Goal: Task Accomplishment & Management: Use online tool/utility

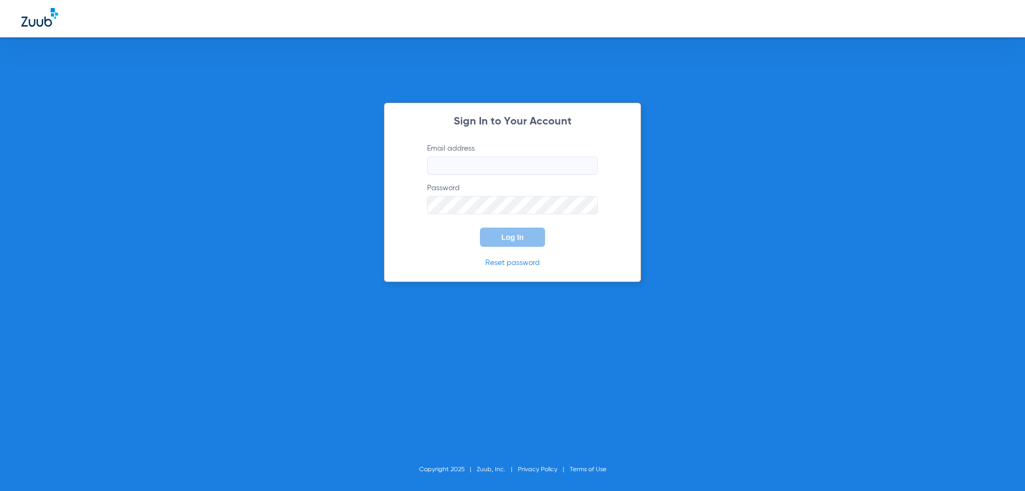
type input "[EMAIL_ADDRESS][DOMAIN_NAME]"
click at [500, 226] on form "Email address [EMAIL_ADDRESS][DOMAIN_NAME] Password Log In" at bounding box center [512, 195] width 203 height 104
click at [504, 233] on span "Log In" at bounding box center [512, 237] width 22 height 9
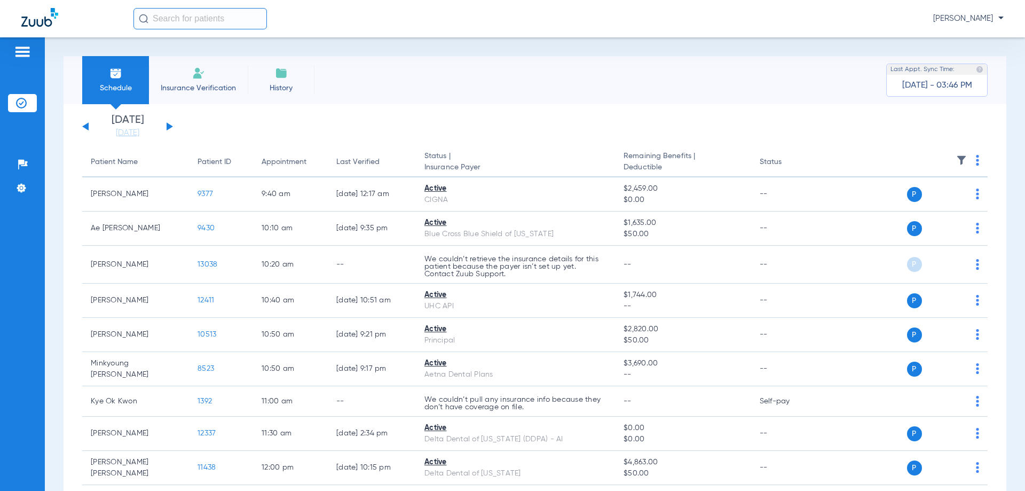
click at [20, 99] on img at bounding box center [21, 103] width 11 height 11
click at [167, 126] on button at bounding box center [170, 126] width 6 height 8
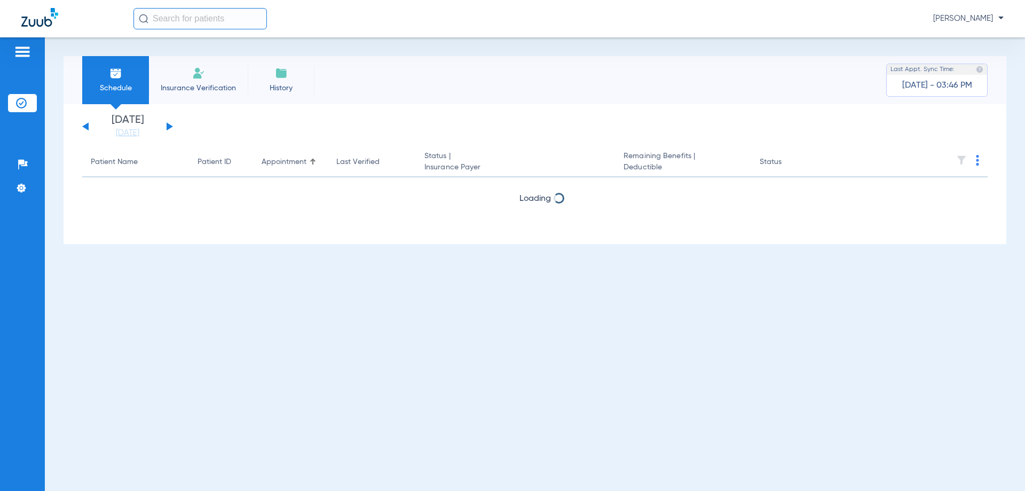
click at [167, 127] on button at bounding box center [170, 126] width 6 height 8
click at [143, 132] on link "[DATE]" at bounding box center [128, 133] width 64 height 11
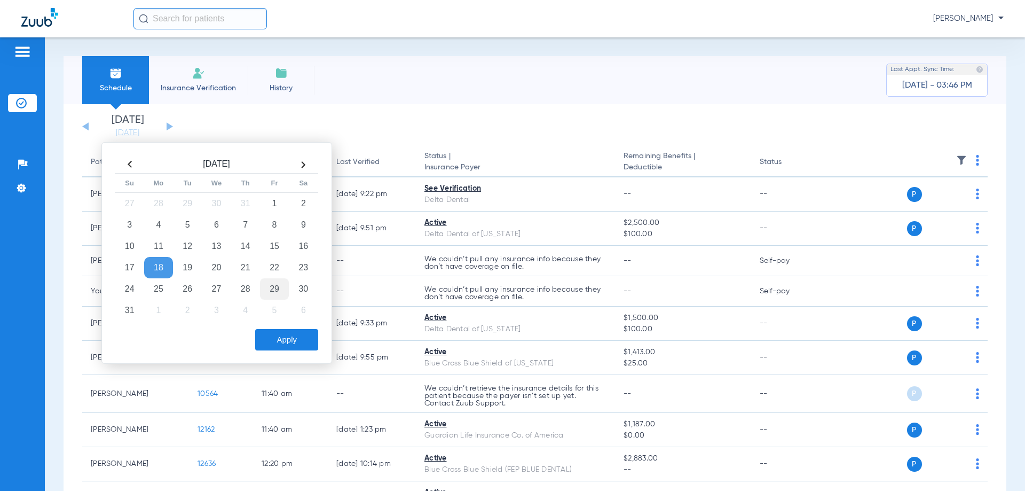
click at [271, 285] on td "29" at bounding box center [274, 288] width 29 height 21
click at [286, 343] on button "Apply" at bounding box center [286, 339] width 63 height 21
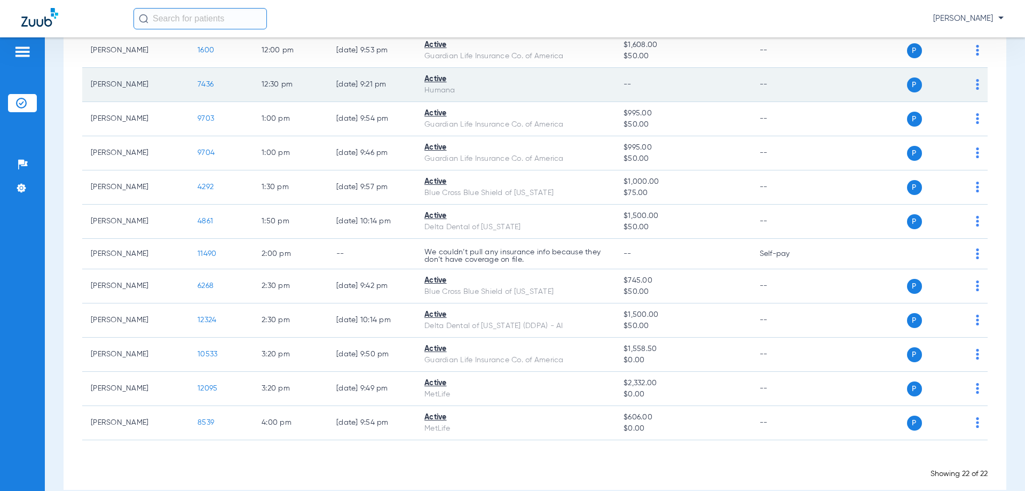
scroll to position [552, 0]
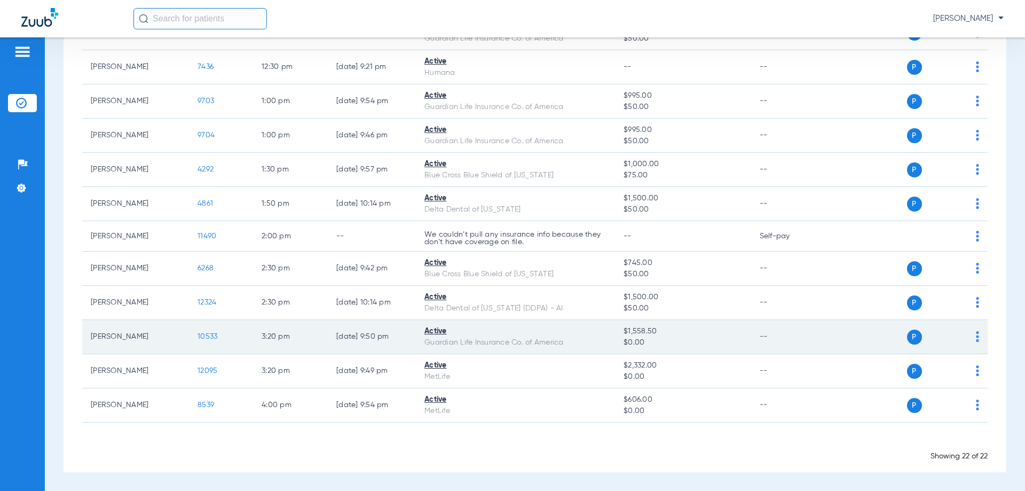
click at [972, 333] on td "P S" at bounding box center [905, 337] width 165 height 34
click at [976, 339] on img at bounding box center [977, 336] width 3 height 11
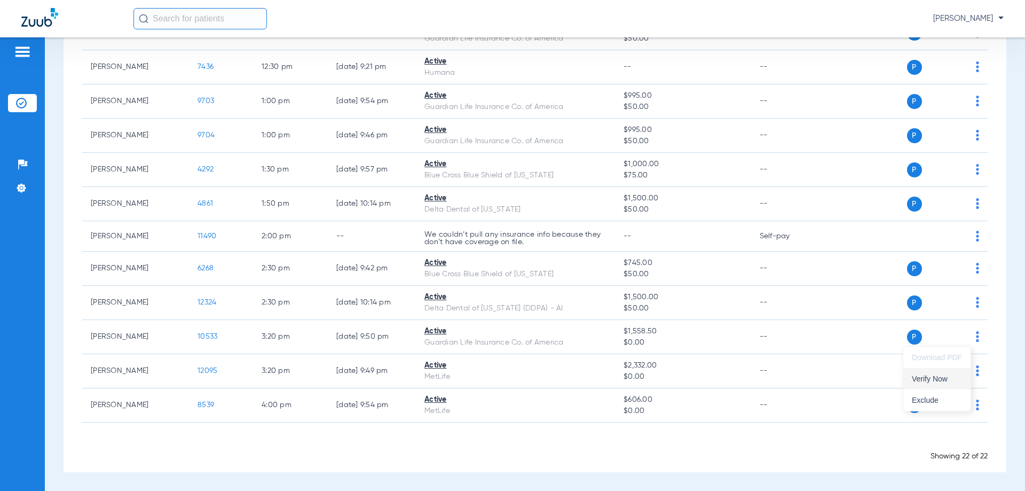
click at [937, 379] on span "Verify Now" at bounding box center [937, 378] width 50 height 7
drag, startPoint x: 23, startPoint y: 103, endPoint x: 28, endPoint y: 112, distance: 9.8
click at [23, 103] on img at bounding box center [21, 103] width 11 height 11
click at [17, 104] on img at bounding box center [21, 103] width 11 height 11
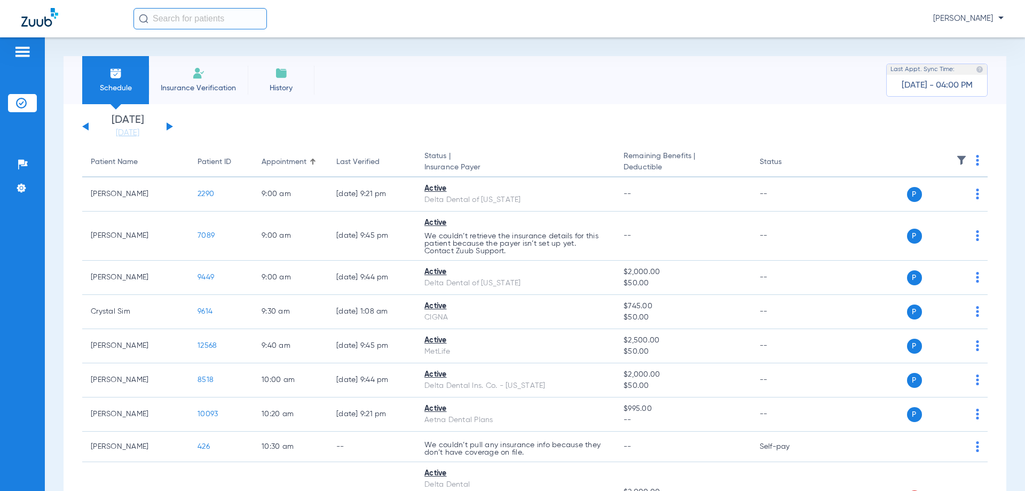
click at [87, 125] on button at bounding box center [85, 126] width 6 height 8
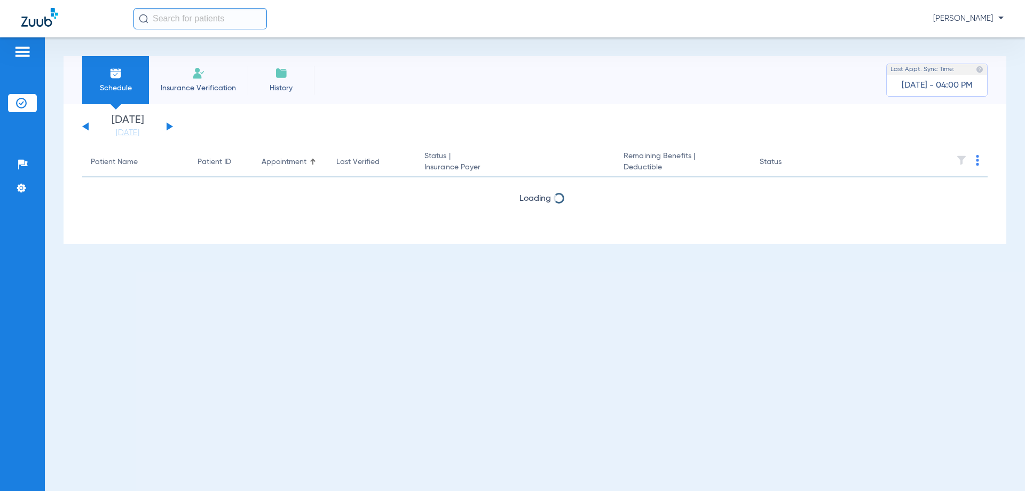
click at [87, 125] on button at bounding box center [85, 126] width 6 height 8
